Goal: Transaction & Acquisition: Purchase product/service

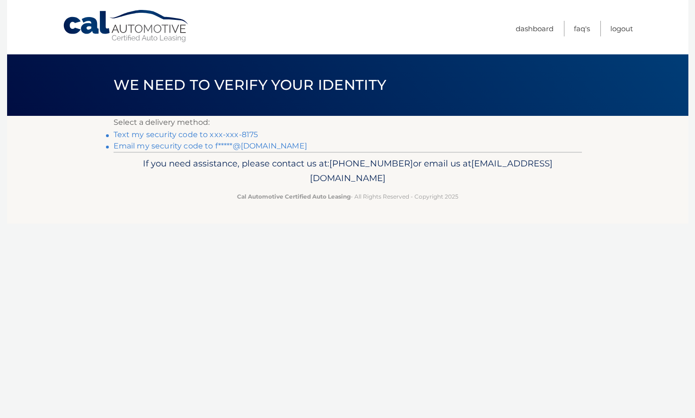
click at [141, 135] on link "Text my security code to xxx-xxx-8175" at bounding box center [185, 134] width 145 height 9
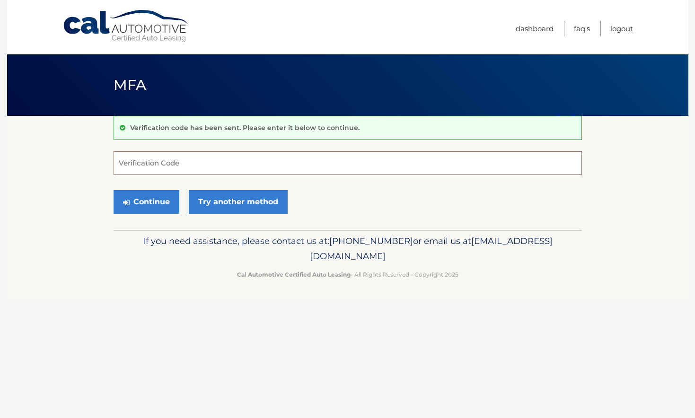
click at [153, 162] on input "Verification Code" at bounding box center [347, 163] width 468 height 24
type input "795450"
click at [141, 199] on button "Continue" at bounding box center [146, 202] width 66 height 24
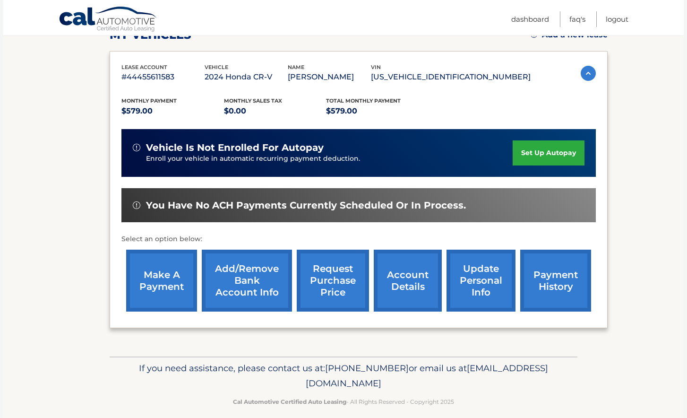
scroll to position [153, 0]
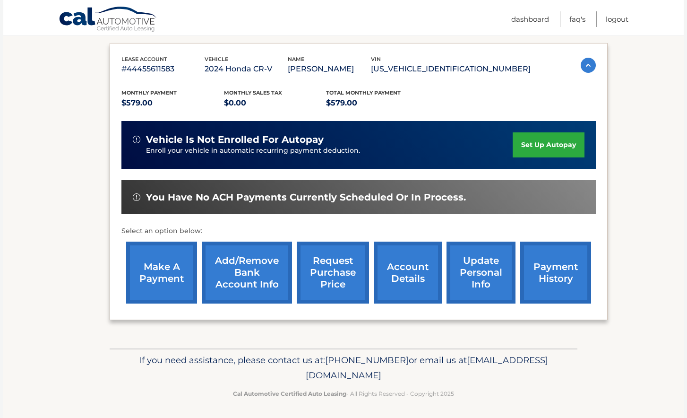
click at [156, 275] on link "make a payment" at bounding box center [161, 273] width 71 height 62
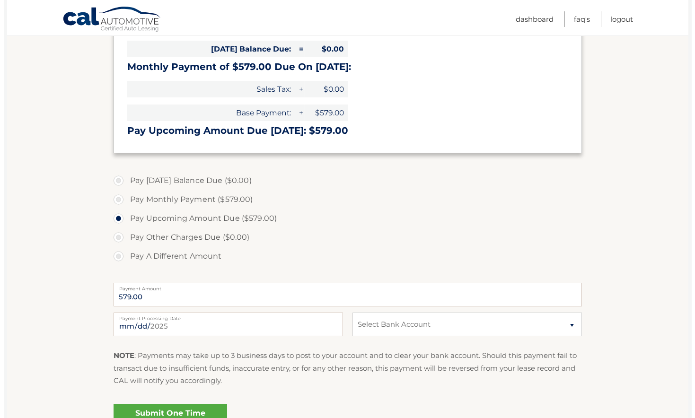
scroll to position [234, 0]
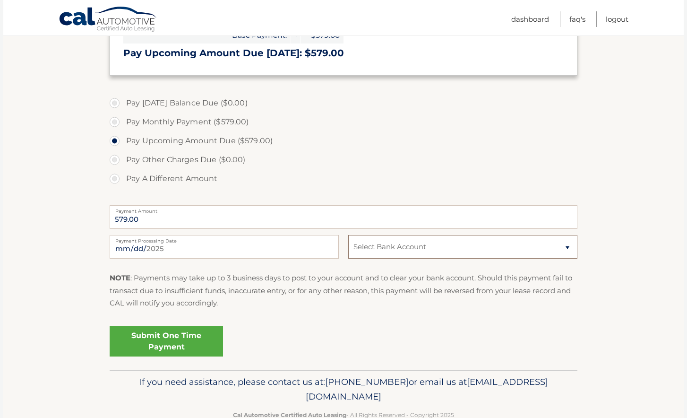
select select "NGMxMGQ3YjctZmYwMC00YjhhLTliZGQtZGUwZWQxNGNjMGZk"
click at [167, 343] on link "Submit One Time Payment" at bounding box center [166, 341] width 113 height 30
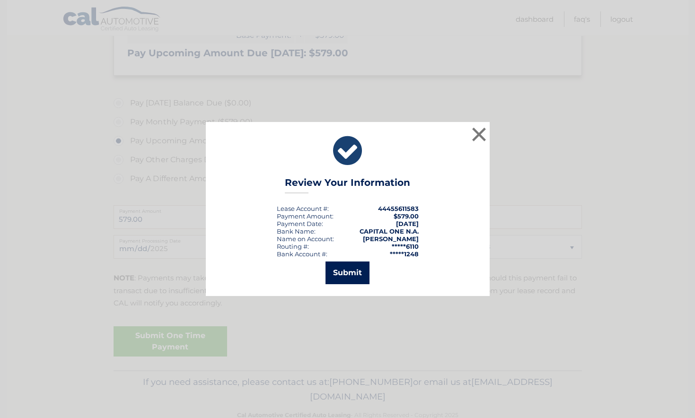
click at [353, 274] on button "Submit" at bounding box center [347, 272] width 44 height 23
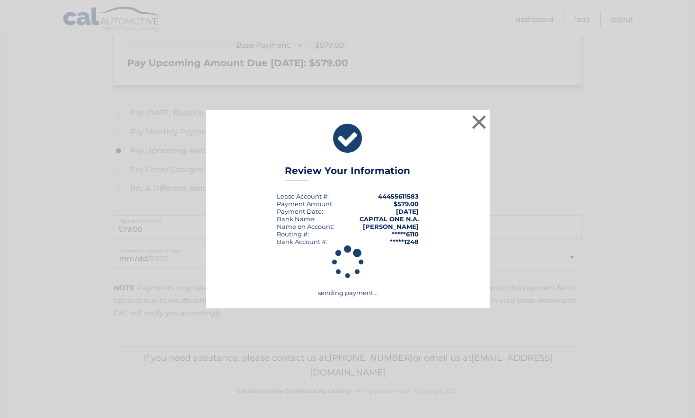
scroll to position [221, 0]
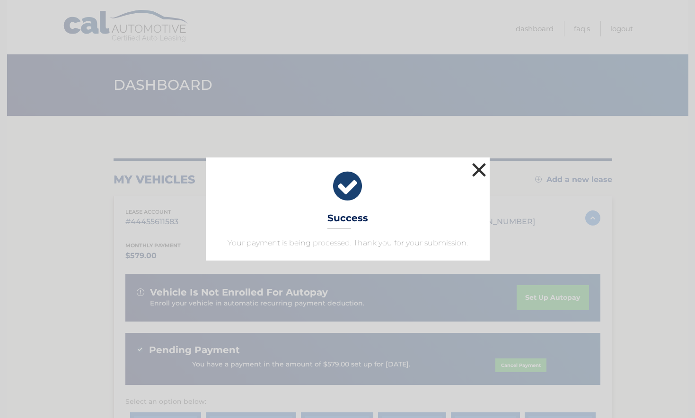
click at [480, 169] on button "×" at bounding box center [478, 169] width 19 height 19
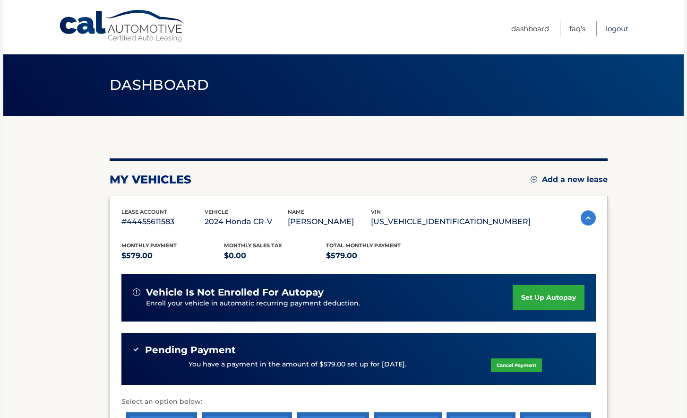
click at [614, 30] on link "Logout" at bounding box center [617, 29] width 23 height 16
